Goal: Information Seeking & Learning: Learn about a topic

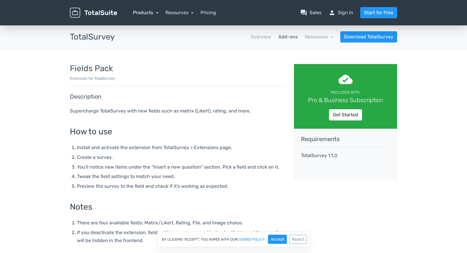
click at [153, 12] on link "Products" at bounding box center [145, 13] width 25 height 6
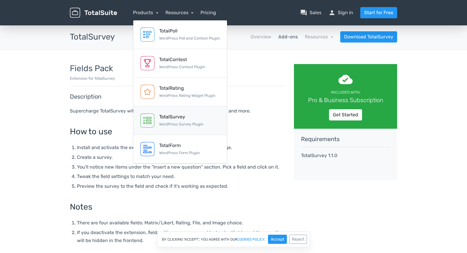
click at [176, 118] on div "TotalSurvey" at bounding box center [181, 116] width 44 height 7
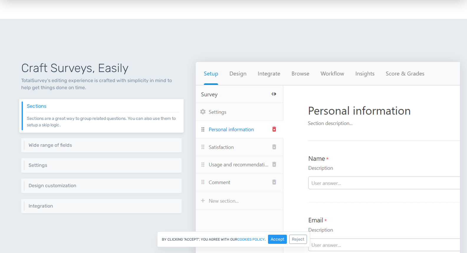
scroll to position [206, 0]
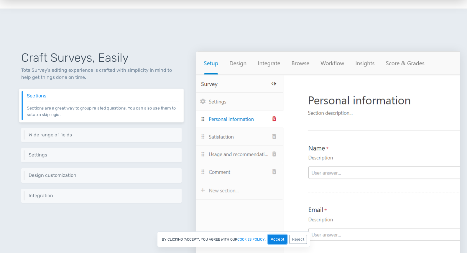
click at [275, 240] on button "Accept" at bounding box center [277, 238] width 19 height 9
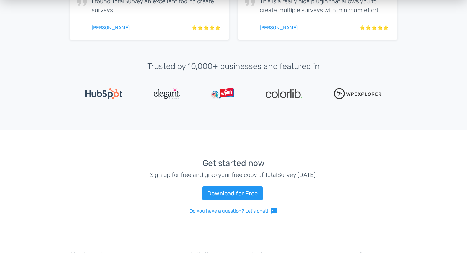
scroll to position [1233, 0]
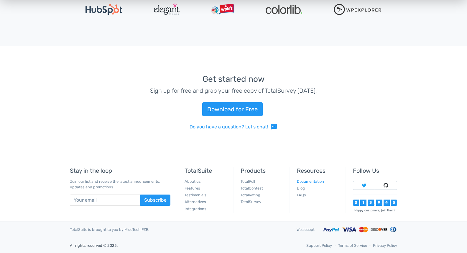
click at [303, 181] on link "Documentation" at bounding box center [310, 181] width 27 height 4
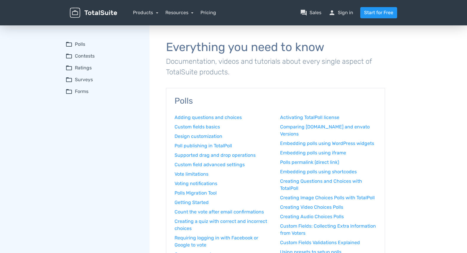
click at [87, 77] on summary "folder_open Surveys" at bounding box center [103, 79] width 76 height 7
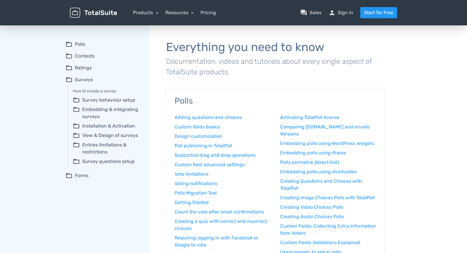
click at [187, 16] on div "Resources article Blog school Documentation support Customer Support" at bounding box center [179, 12] width 28 height 7
click at [186, 14] on link "Resources" at bounding box center [179, 13] width 28 height 6
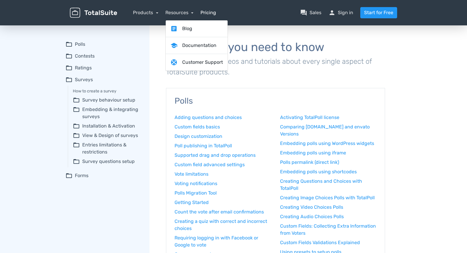
click at [206, 11] on link "Pricing" at bounding box center [208, 12] width 16 height 7
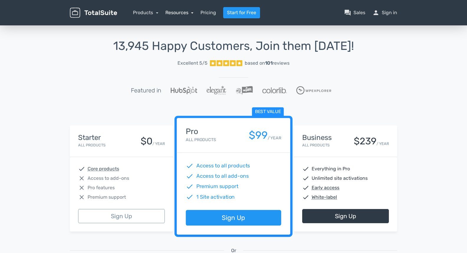
click at [180, 11] on link "Resources" at bounding box center [179, 13] width 28 height 6
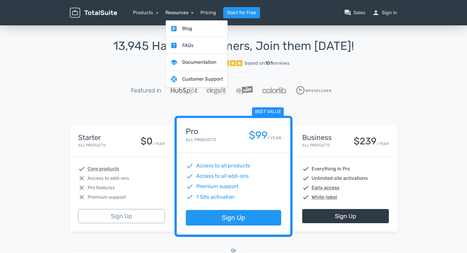
click at [180, 11] on link "Resources" at bounding box center [179, 13] width 28 height 6
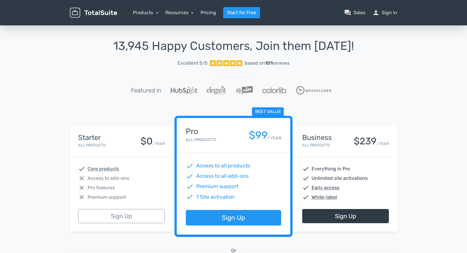
click at [111, 10] on img at bounding box center [93, 13] width 47 height 10
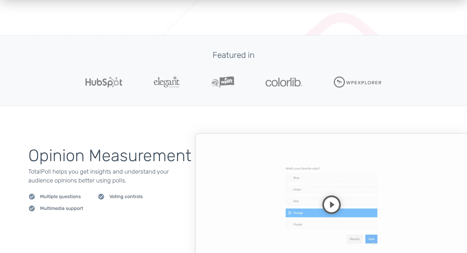
scroll to position [147, 0]
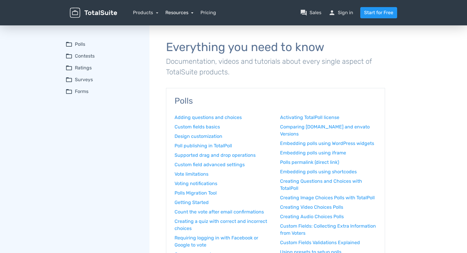
click at [184, 13] on link "Resources" at bounding box center [179, 13] width 28 height 6
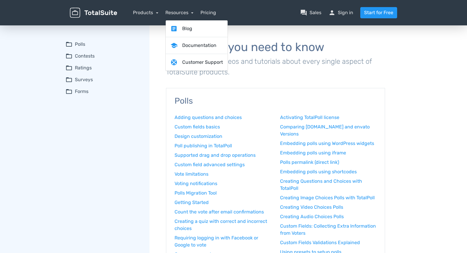
click at [83, 77] on summary "folder_open Surveys" at bounding box center [103, 79] width 76 height 7
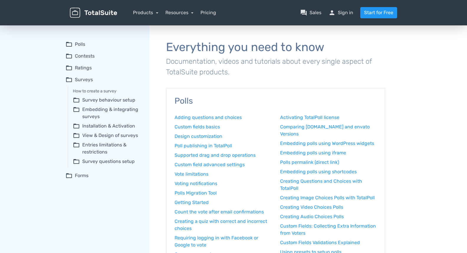
click at [95, 11] on img at bounding box center [93, 13] width 47 height 10
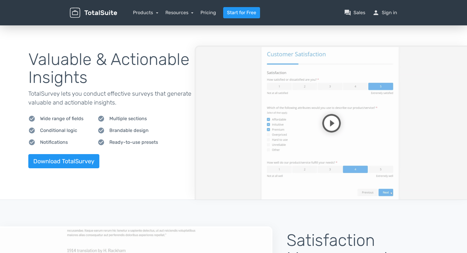
scroll to position [589, 0]
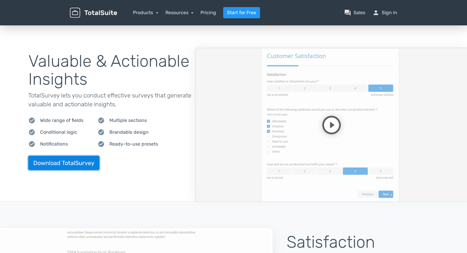
click at [77, 165] on link "Download TotalSurvey" at bounding box center [63, 163] width 71 height 14
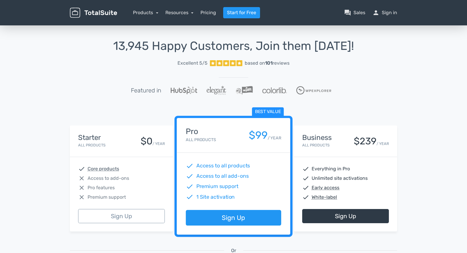
click at [109, 185] on span "Pro features" at bounding box center [101, 187] width 27 height 7
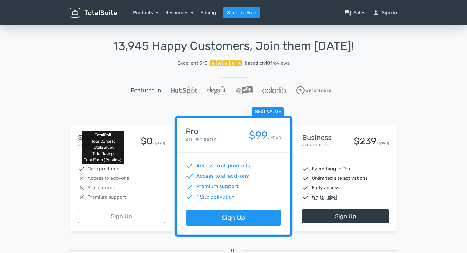
click at [112, 168] on abbr "Core products" at bounding box center [104, 168] width 32 height 7
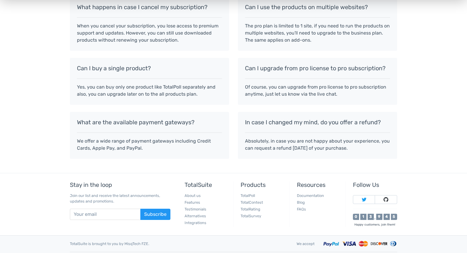
scroll to position [529, 0]
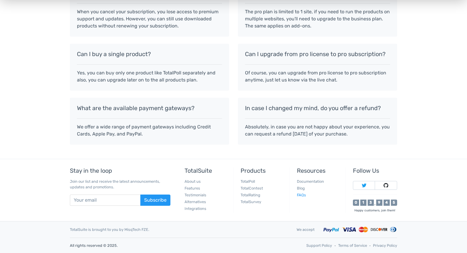
click at [302, 195] on link "FAQs" at bounding box center [301, 194] width 9 height 4
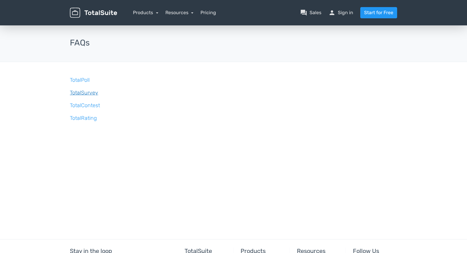
click at [83, 90] on link "TotalSurvey" at bounding box center [84, 92] width 28 height 6
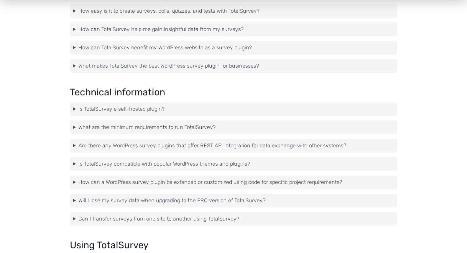
scroll to position [324, 0]
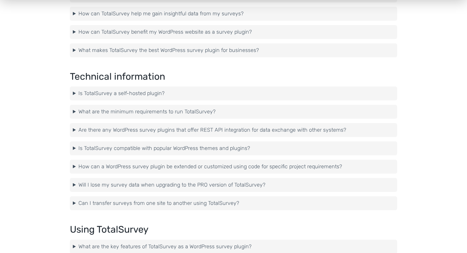
click at [73, 92] on summary "Is TotalSurvey a self-hosted plugin?" at bounding box center [233, 93] width 321 height 8
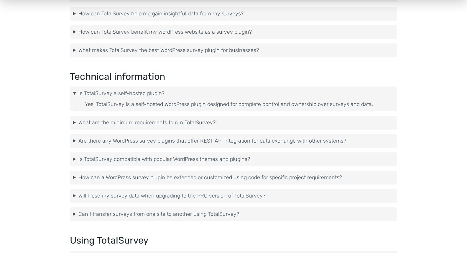
click at [71, 123] on details "What are the minimum requirements to run TotalSurvey? To run TotalSurvey smooth…" at bounding box center [233, 123] width 327 height 14
click at [73, 123] on summary "What are the minimum requirements to run TotalSurvey?" at bounding box center [233, 122] width 321 height 8
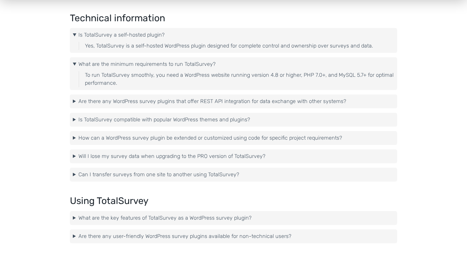
scroll to position [383, 0]
click at [73, 101] on summary "Are there any WordPress survey plugins that offer REST API integration for data…" at bounding box center [233, 101] width 321 height 8
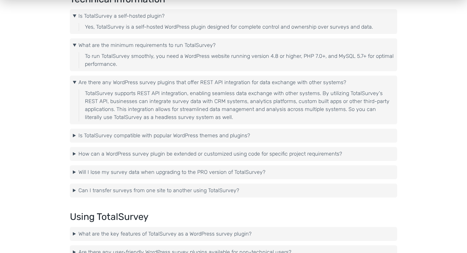
scroll to position [413, 0]
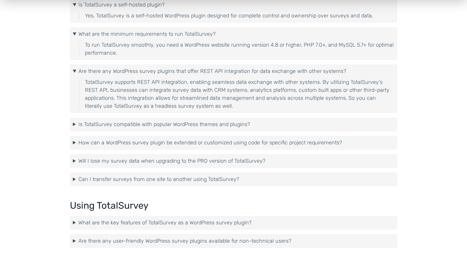
click at [73, 124] on summary "Is TotalSurvey compatible with popular WordPress themes and plugins?" at bounding box center [233, 124] width 321 height 8
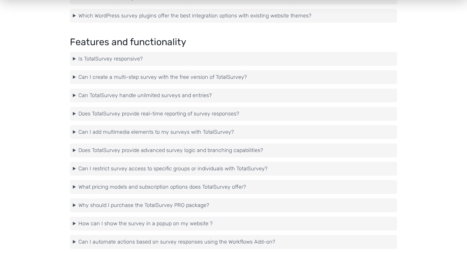
scroll to position [766, 0]
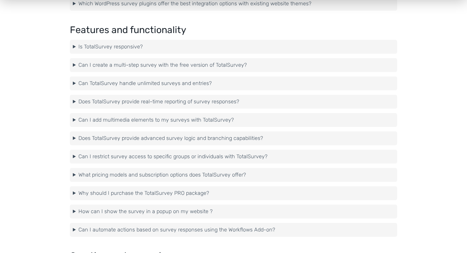
click at [74, 66] on summary "Can I create a multi-step survey with the free version of TotalSurvey?" at bounding box center [233, 65] width 321 height 8
